Goal: Communication & Community: Participate in discussion

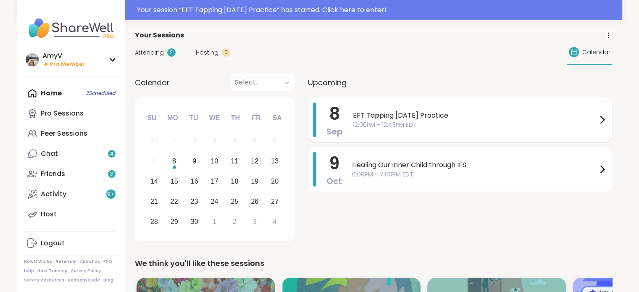
click at [380, 118] on span "EFT Tapping [DATE] Practice" at bounding box center [475, 115] width 244 height 10
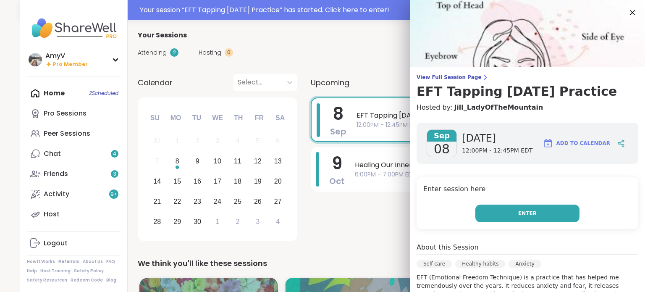
click at [522, 210] on span "Enter" at bounding box center [527, 214] width 18 height 8
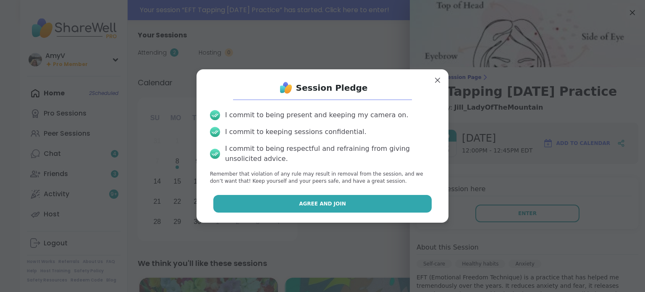
click at [343, 207] on button "Agree and Join" at bounding box center [322, 204] width 219 height 18
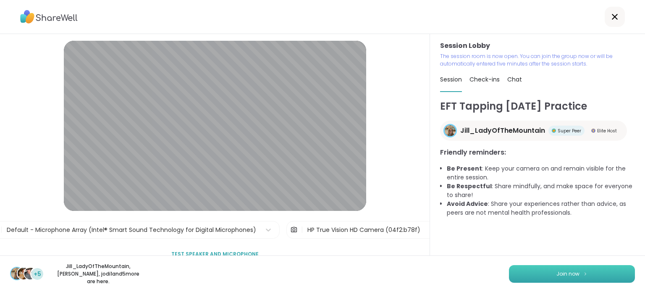
click at [585, 273] on button "Join now" at bounding box center [572, 274] width 126 height 18
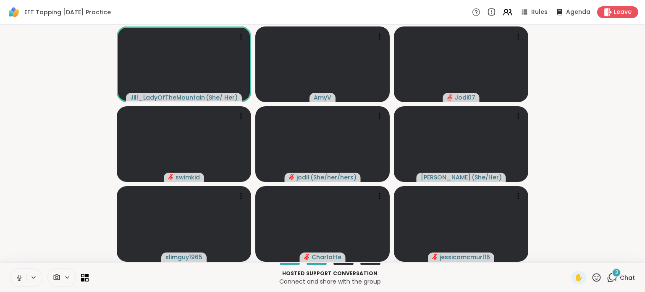
click at [17, 275] on icon at bounding box center [20, 278] width 8 height 8
click at [620, 274] on span "Chat" at bounding box center [627, 277] width 15 height 8
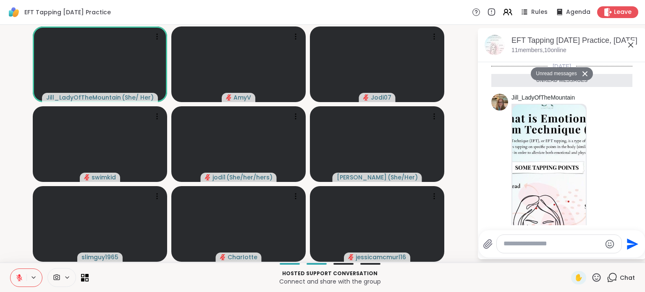
scroll to position [306, 0]
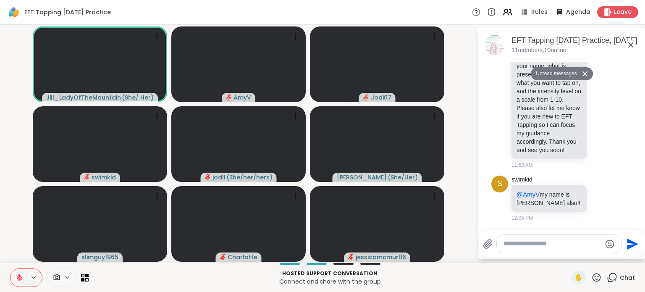
click at [542, 246] on textarea "Type your message" at bounding box center [553, 243] width 98 height 9
click at [588, 198] on div at bounding box center [592, 198] width 8 height 10
click at [598, 197] on icon at bounding box center [602, 198] width 8 height 8
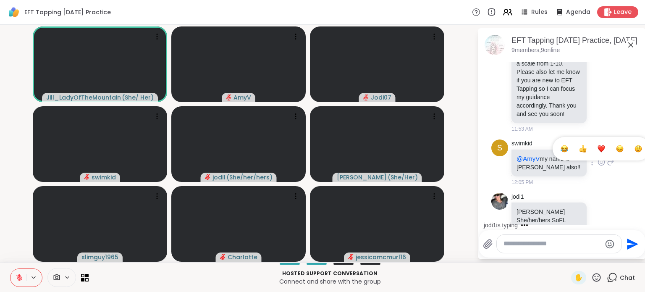
scroll to position [355, 0]
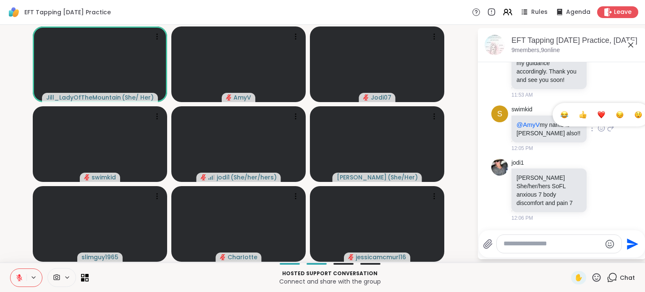
click at [579, 115] on div "Select Reaction: Thumbs up" at bounding box center [583, 115] width 8 height 8
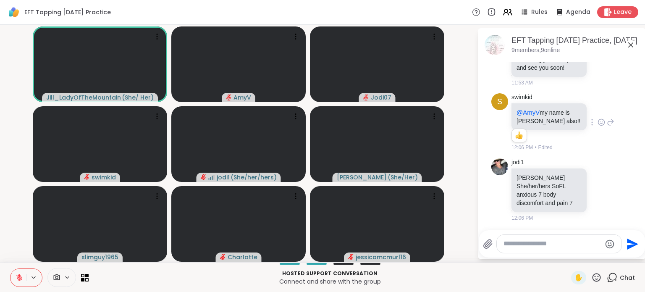
click at [506, 245] on textarea "Type your message" at bounding box center [553, 243] width 98 height 9
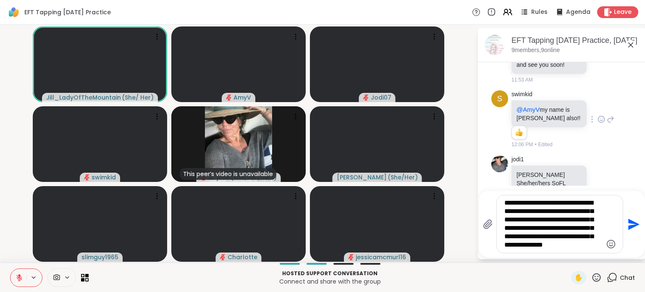
click at [542, 223] on textarea "**********" at bounding box center [553, 224] width 98 height 51
click at [551, 218] on textarea "**********" at bounding box center [553, 224] width 98 height 51
type textarea "**********"
click at [628, 222] on icon "Send" at bounding box center [633, 223] width 11 height 11
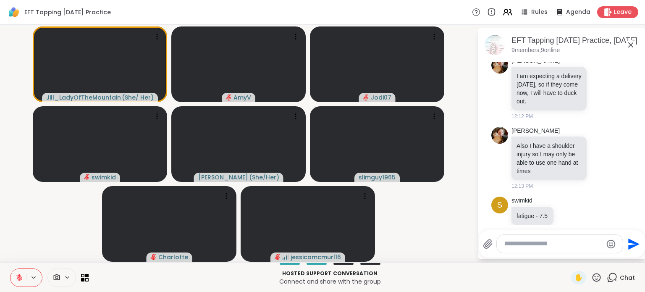
scroll to position [733, 0]
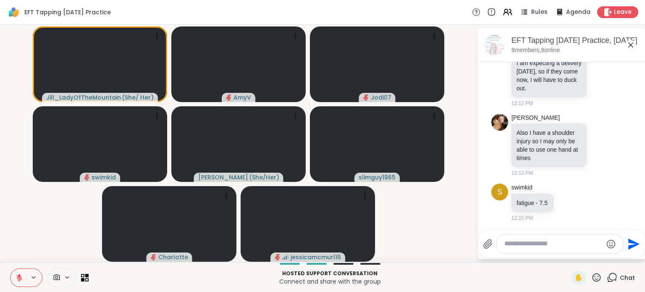
click at [544, 246] on textarea "Type your message" at bounding box center [553, 243] width 98 height 9
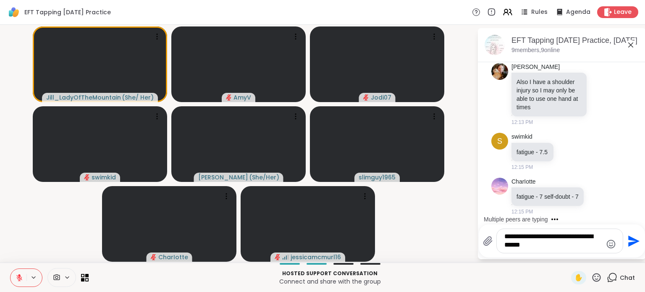
type textarea "**********"
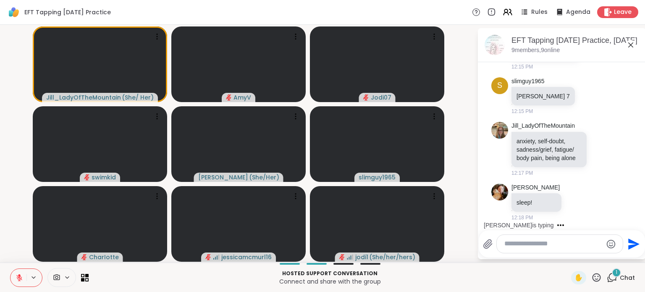
scroll to position [1060, 0]
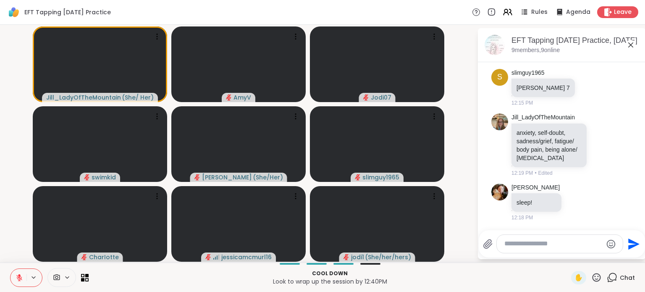
click at [593, 276] on icon at bounding box center [597, 277] width 8 height 8
click at [568, 257] on span "❤️" at bounding box center [572, 255] width 8 height 10
click at [17, 273] on button at bounding box center [18, 278] width 16 height 18
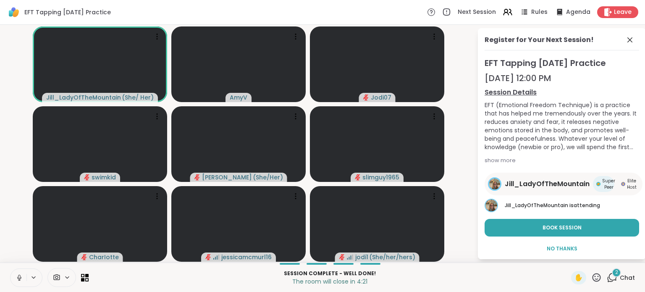
click at [18, 279] on icon at bounding box center [20, 278] width 8 height 8
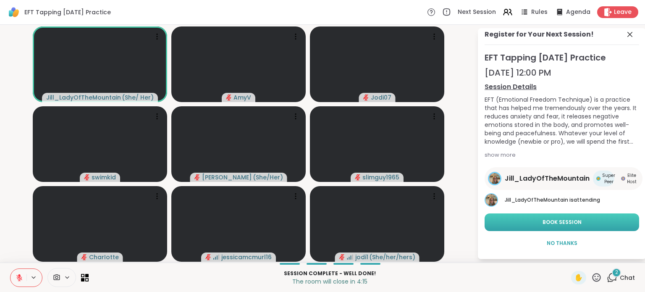
click at [543, 218] on span "Book Session" at bounding box center [562, 222] width 39 height 8
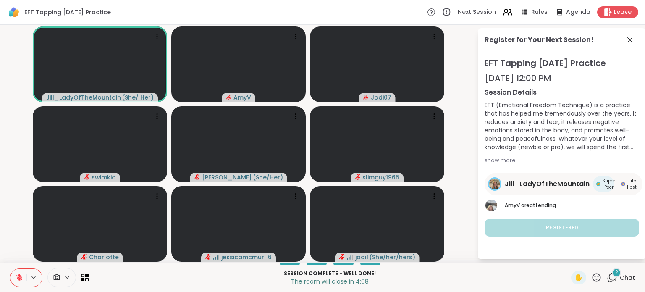
click at [616, 273] on div "2 Chat" at bounding box center [621, 277] width 28 height 13
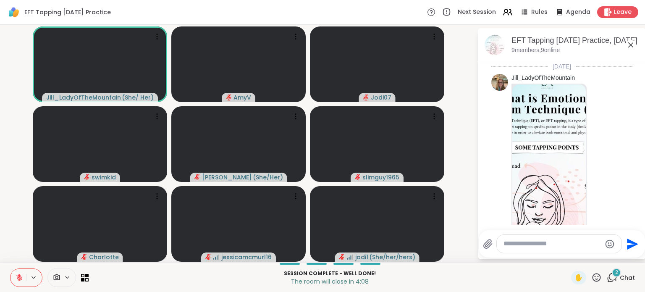
scroll to position [1243, 0]
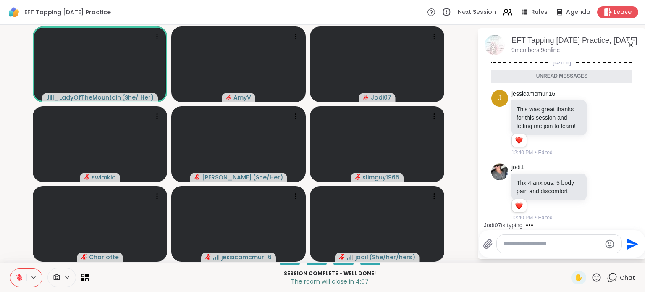
click at [535, 241] on textarea "Type your message" at bounding box center [553, 243] width 98 height 9
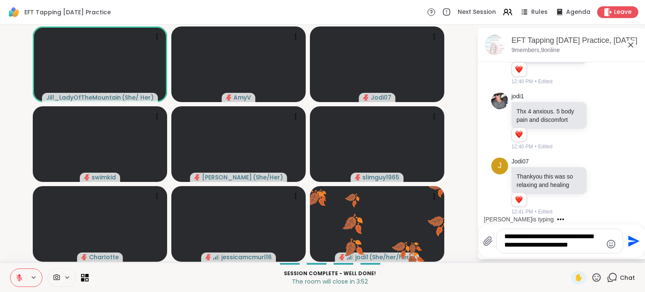
scroll to position [1293, 0]
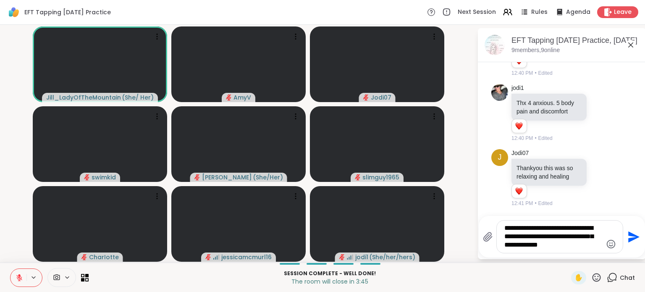
type textarea "**********"
click at [632, 239] on icon "Send" at bounding box center [633, 236] width 11 height 11
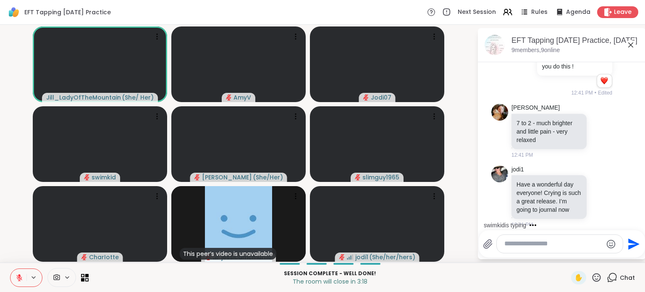
scroll to position [1509, 0]
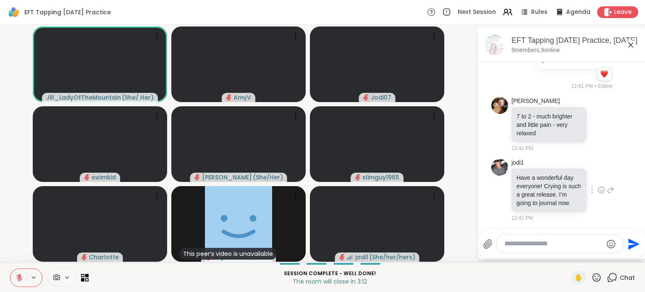
click at [572, 207] on p "Have a wonderful day everyone! Crying is such a great release. I’m going to jou…" at bounding box center [549, 190] width 65 height 34
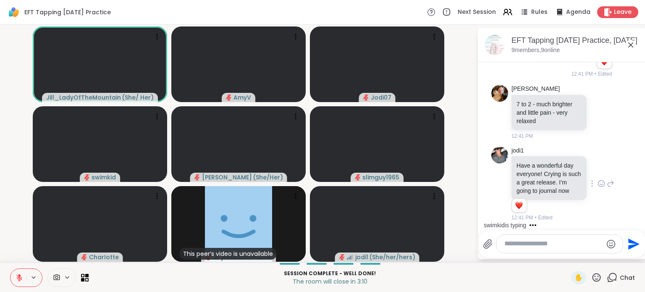
click at [601, 183] on icon at bounding box center [601, 183] width 0 height 0
click at [598, 166] on div "Select Reaction: Heart" at bounding box center [602, 170] width 8 height 8
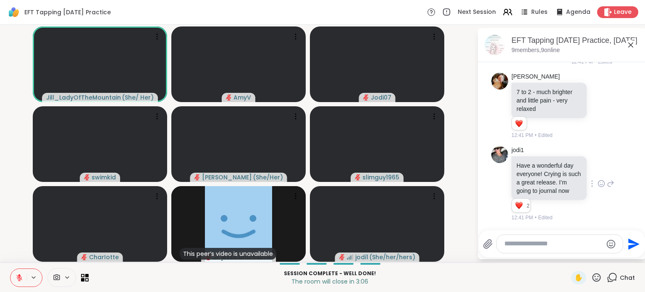
scroll to position [1645, 0]
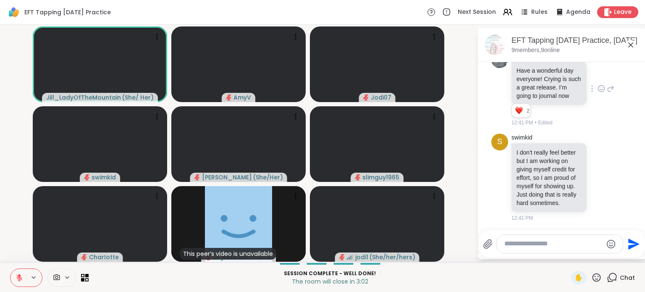
click at [526, 242] on textarea "Type your message" at bounding box center [553, 243] width 98 height 9
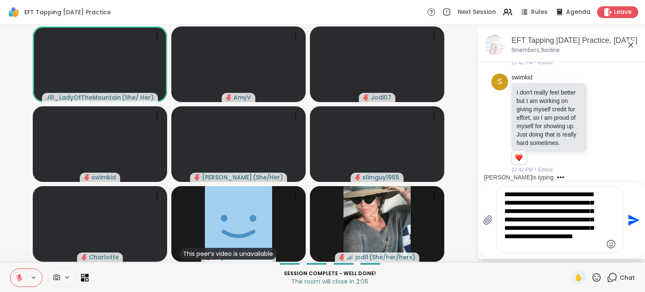
scroll to position [1750, 0]
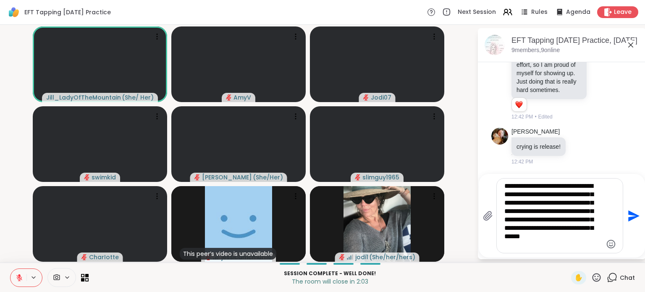
type textarea "**********"
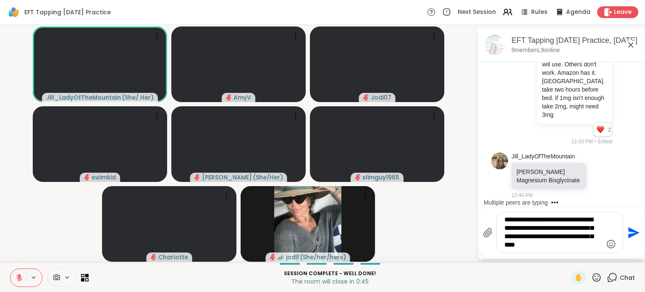
scroll to position [1991, 0]
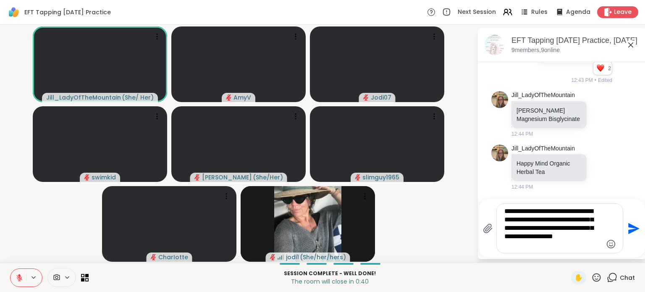
type textarea "**********"
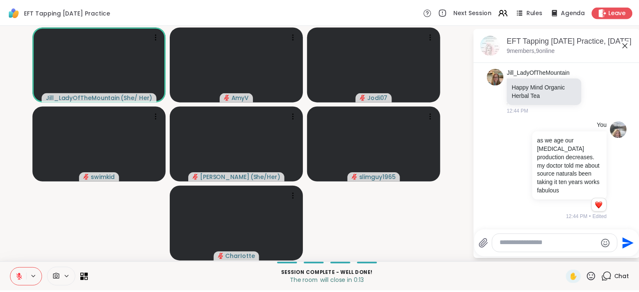
scroll to position [2076, 0]
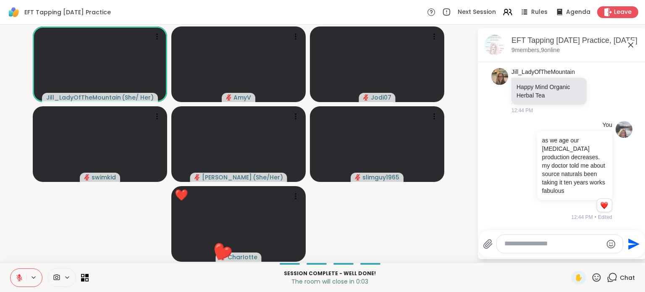
click at [591, 277] on icon at bounding box center [596, 277] width 10 height 10
click at [564, 257] on div "❤️" at bounding box center [571, 255] width 15 height 13
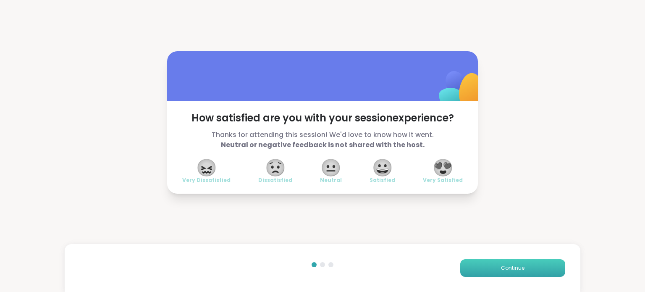
click at [536, 270] on button "Continue" at bounding box center [512, 268] width 105 height 18
